Goal: Use online tool/utility: Utilize a website feature to perform a specific function

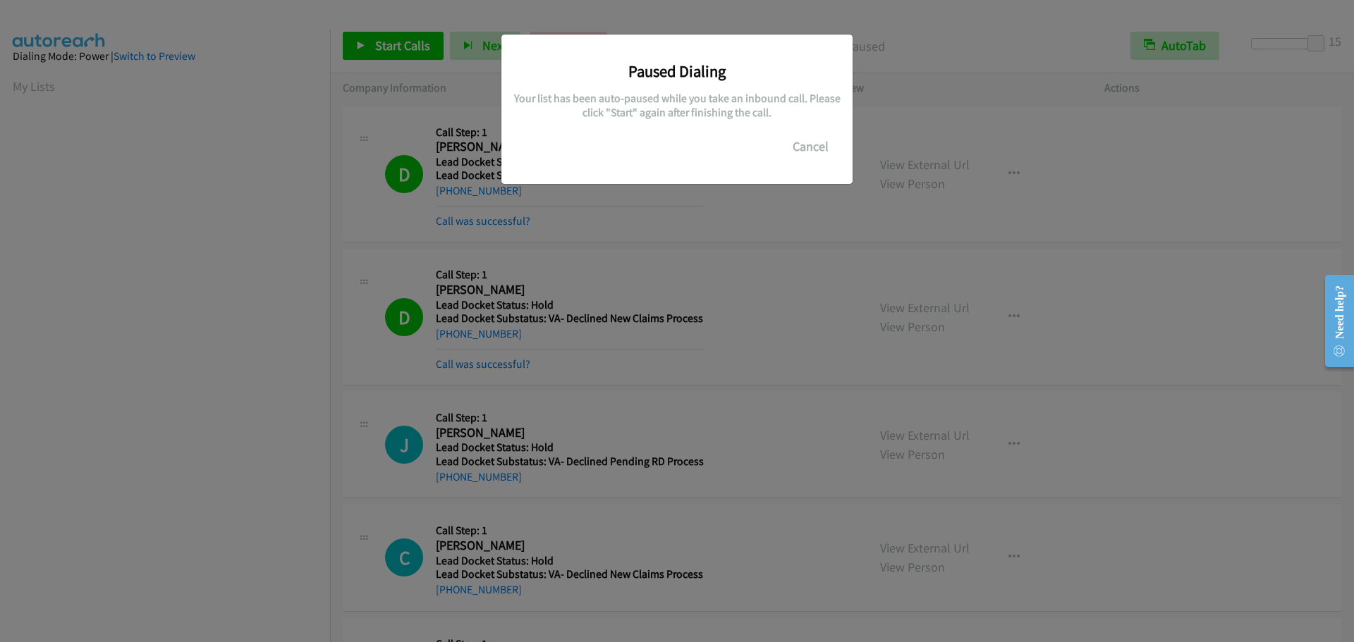
scroll to position [148, 0]
click at [791, 152] on button "Cancel" at bounding box center [810, 147] width 63 height 28
click at [793, 142] on button "Cancel" at bounding box center [810, 147] width 63 height 28
click at [787, 150] on button "Cancel" at bounding box center [810, 147] width 63 height 28
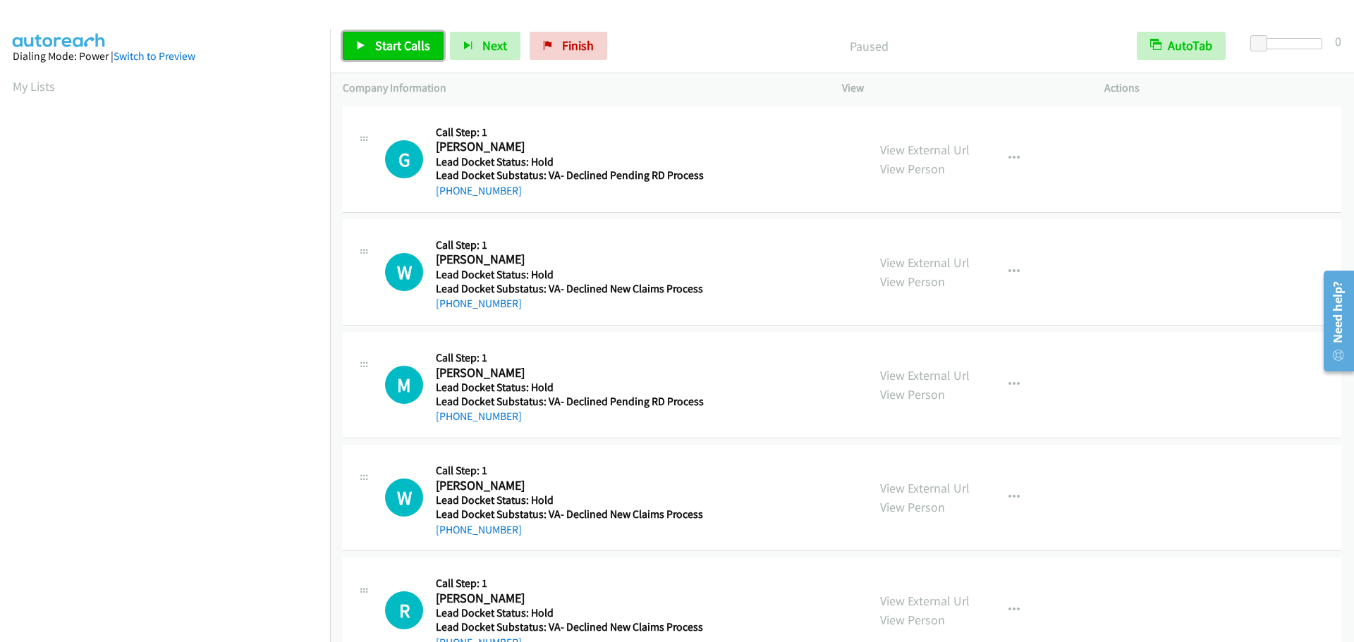
click at [382, 50] on span "Start Calls" at bounding box center [402, 45] width 55 height 16
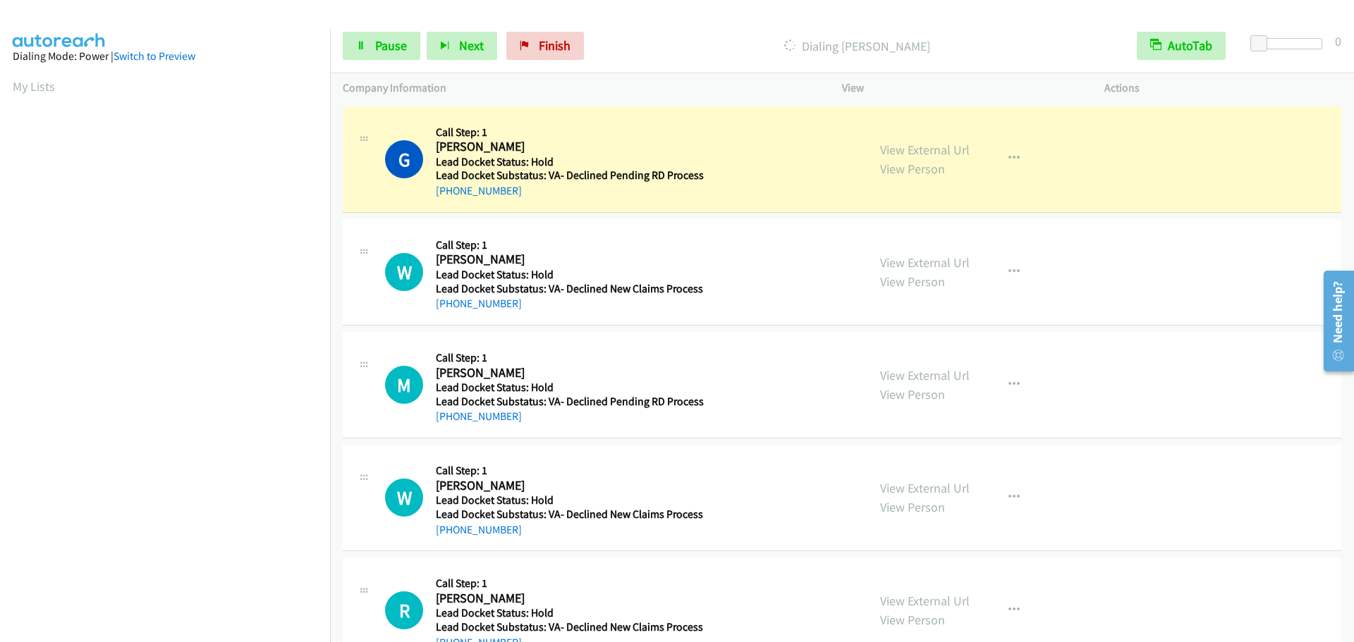
scroll to position [149, 0]
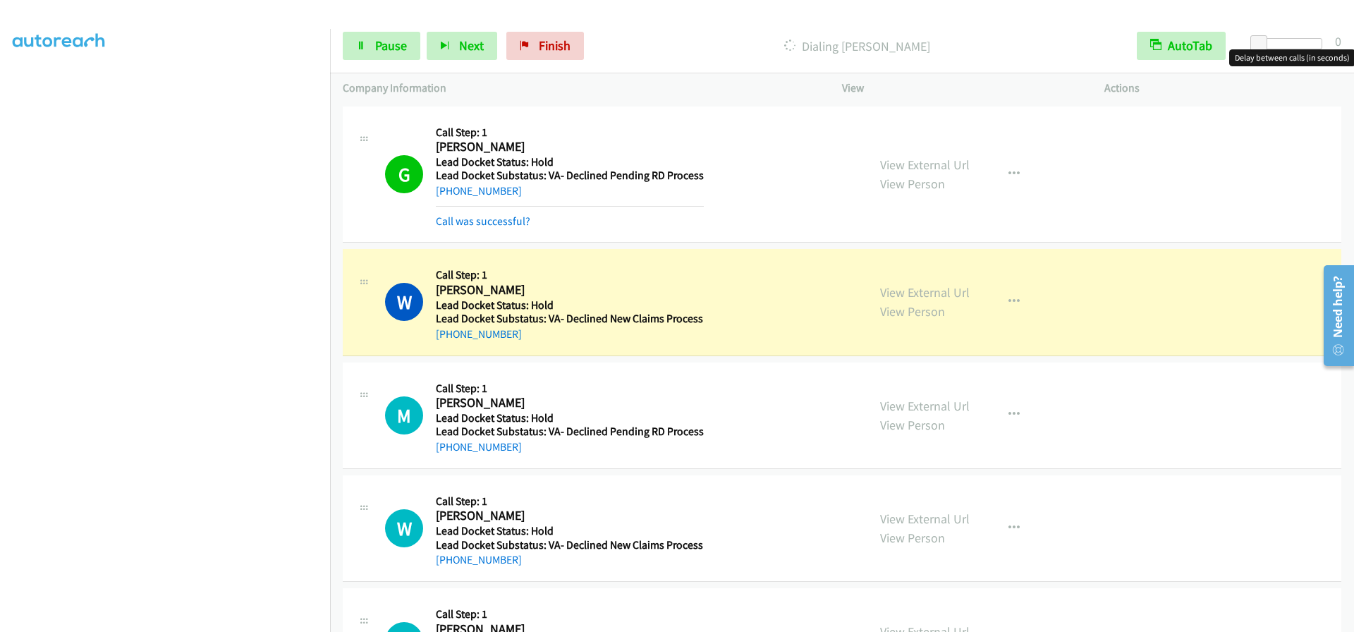
click at [1319, 45] on div at bounding box center [1289, 43] width 65 height 11
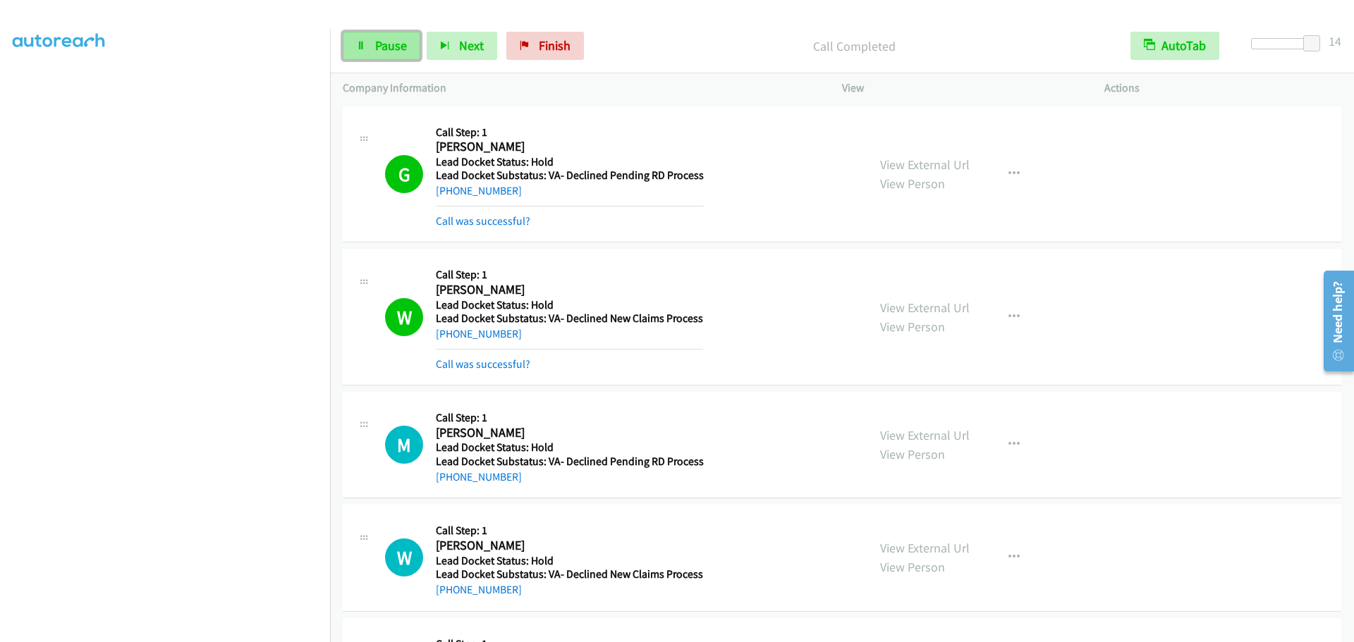
click at [392, 51] on span "Pause" at bounding box center [391, 45] width 32 height 16
click at [391, 41] on span "Start Calls" at bounding box center [402, 45] width 55 height 16
click at [371, 46] on link "Pause" at bounding box center [382, 46] width 78 height 28
